Goal: Check status: Check status

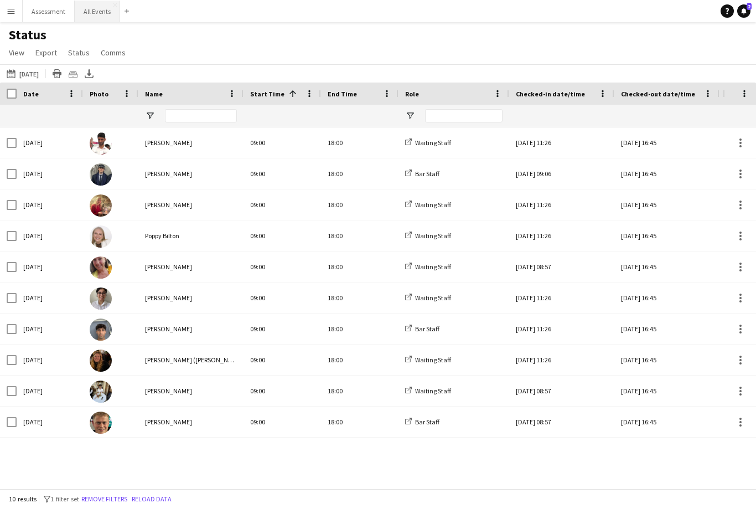
click at [102, 13] on button "All Events Close" at bounding box center [97, 12] width 45 height 22
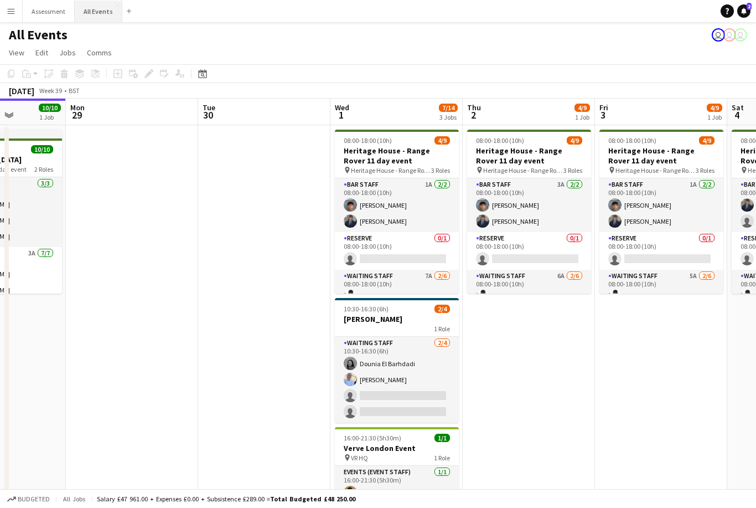
scroll to position [0, 464]
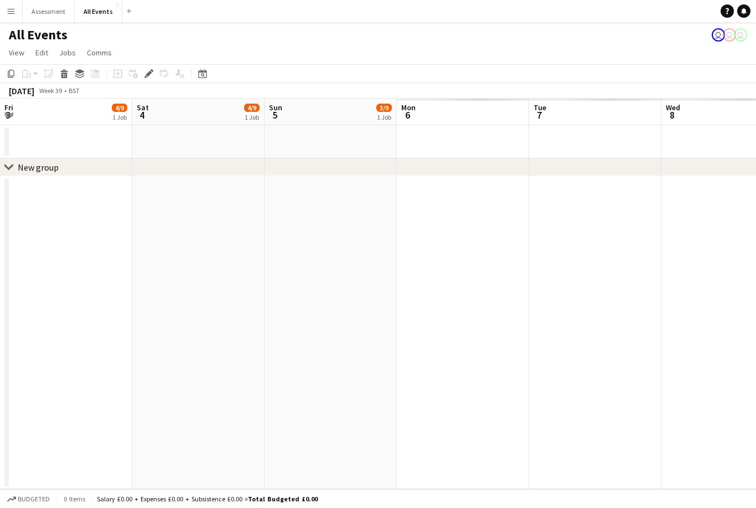
scroll to position [0, 380]
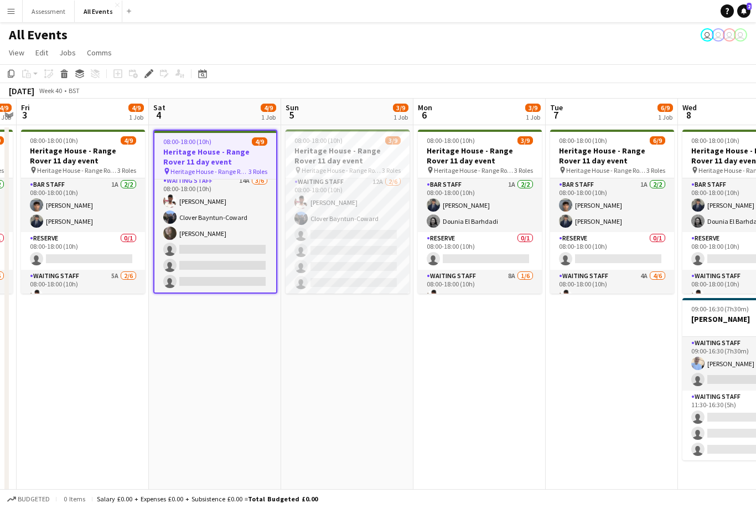
scroll to position [96, 0]
